Goal: Use online tool/utility: Use online tool/utility

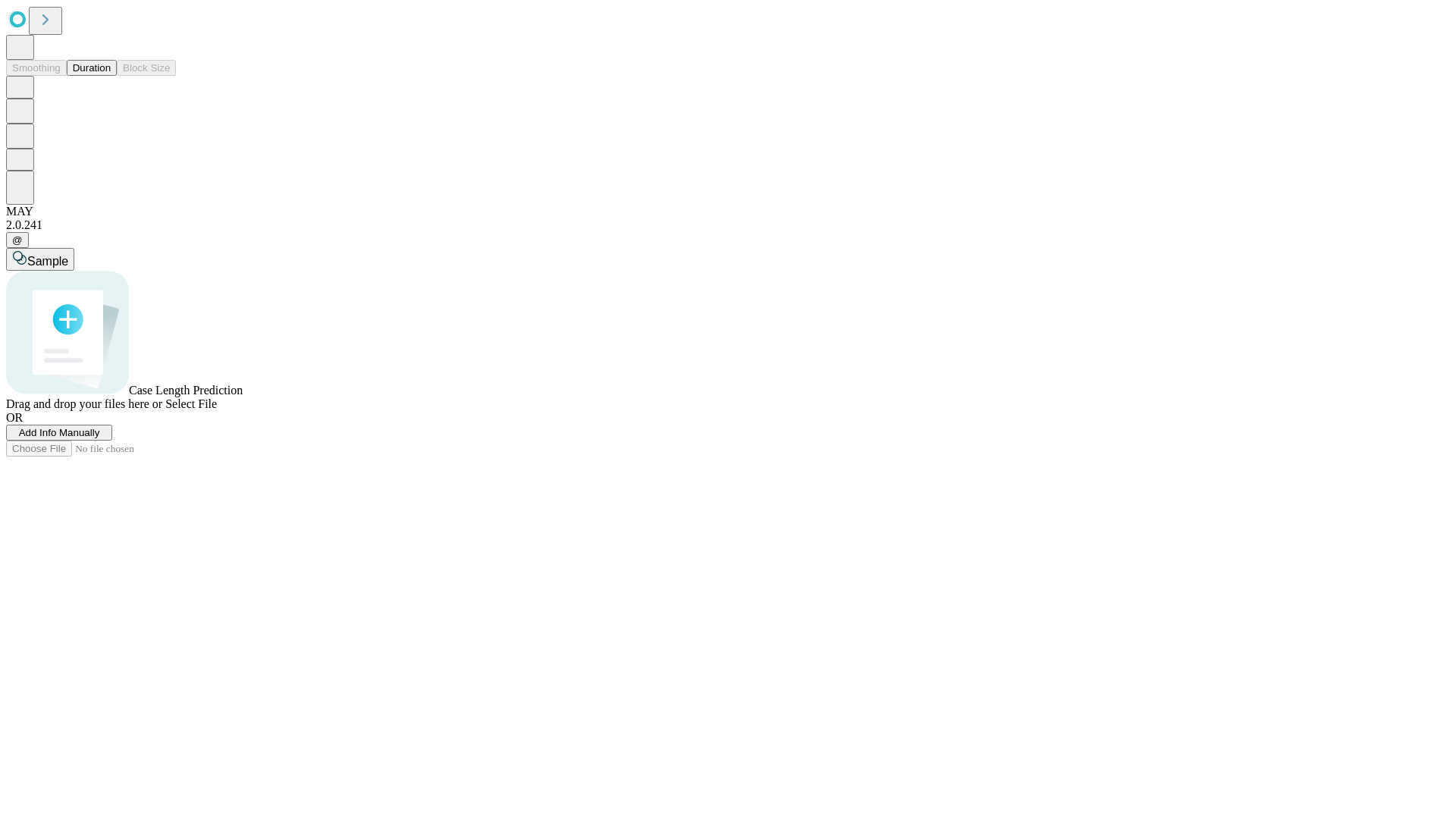
click at [111, 76] on button "Duration" at bounding box center [92, 68] width 50 height 16
click at [69, 255] on span "Sample" at bounding box center [48, 261] width 41 height 13
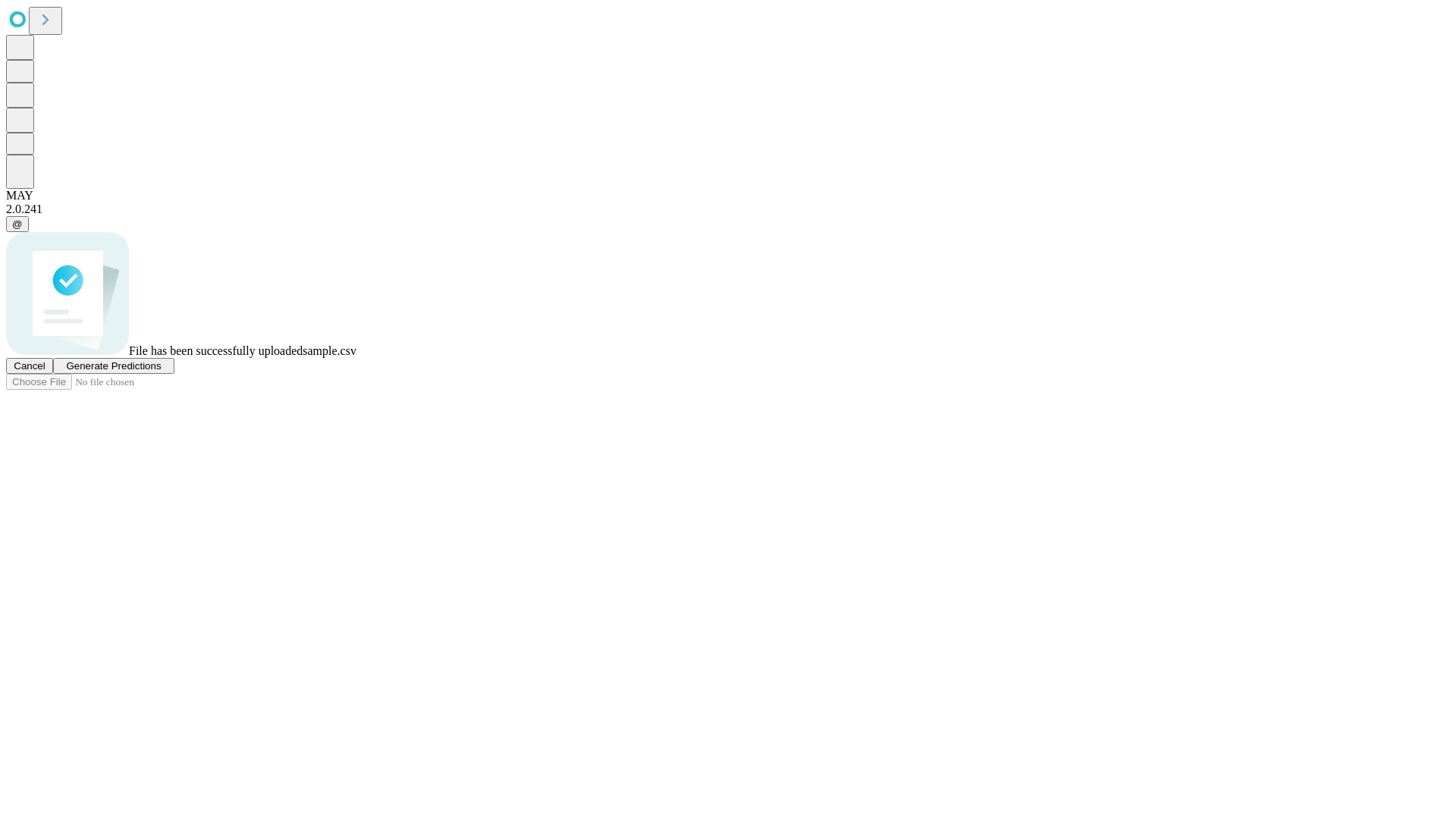
click at [161, 372] on span "Generate Predictions" at bounding box center [113, 366] width 95 height 11
